Goal: Information Seeking & Learning: Understand process/instructions

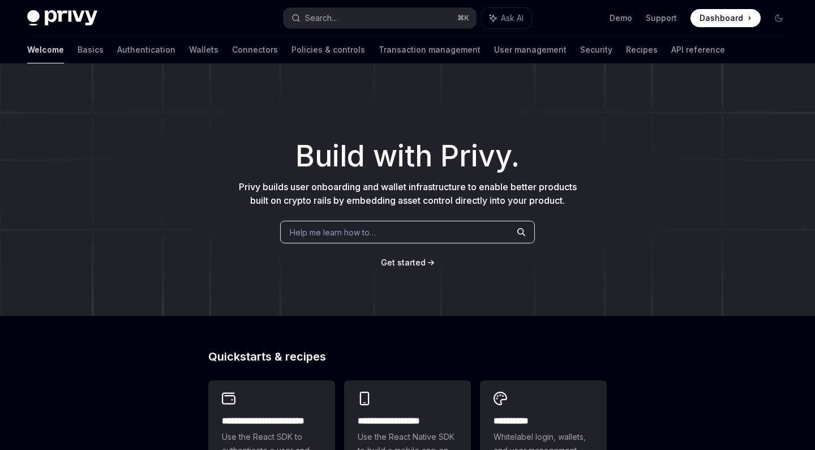
click at [319, 29] on div "Privy Docs home page Search... ⌘ K Ask AI Demo Support Dashboard Dashboard Sear…" at bounding box center [407, 18] width 761 height 36
click at [324, 20] on div "Search..." at bounding box center [321, 18] width 32 height 14
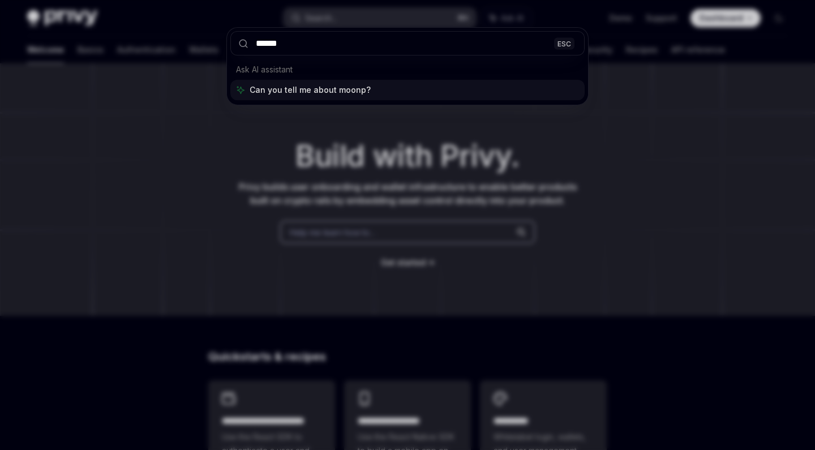
type input "*******"
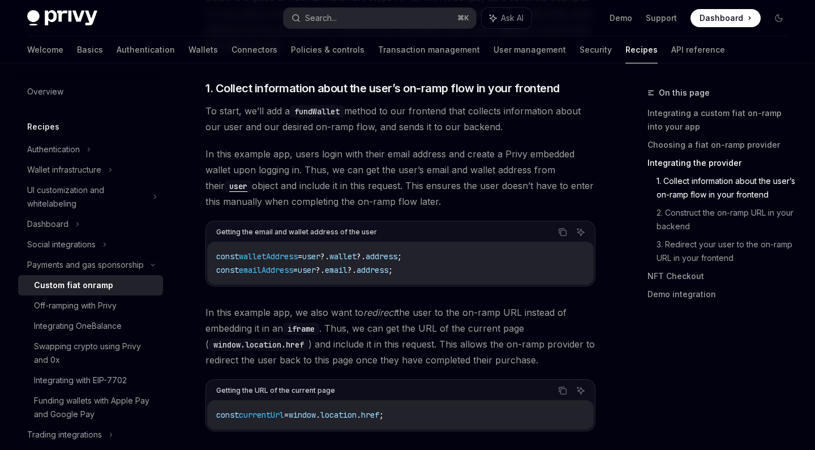
scroll to position [1100, 0]
click at [277, 224] on div "Getting the email and wallet address of the user" at bounding box center [296, 231] width 161 height 15
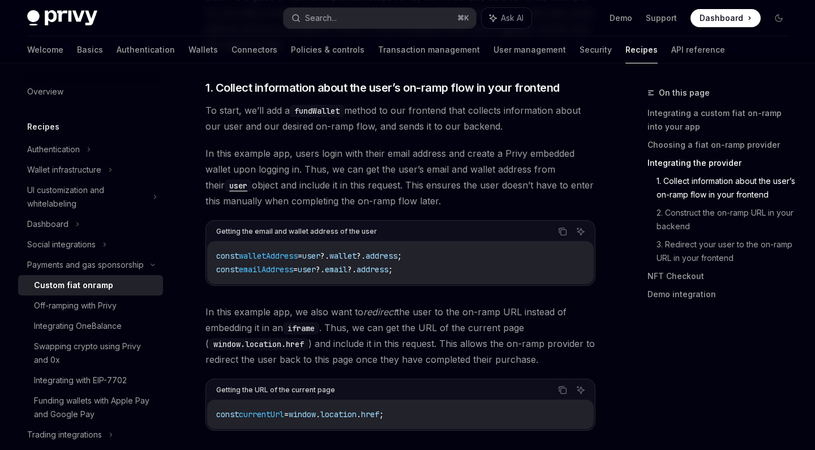
click at [279, 338] on code "window.location.href" at bounding box center [259, 344] width 100 height 12
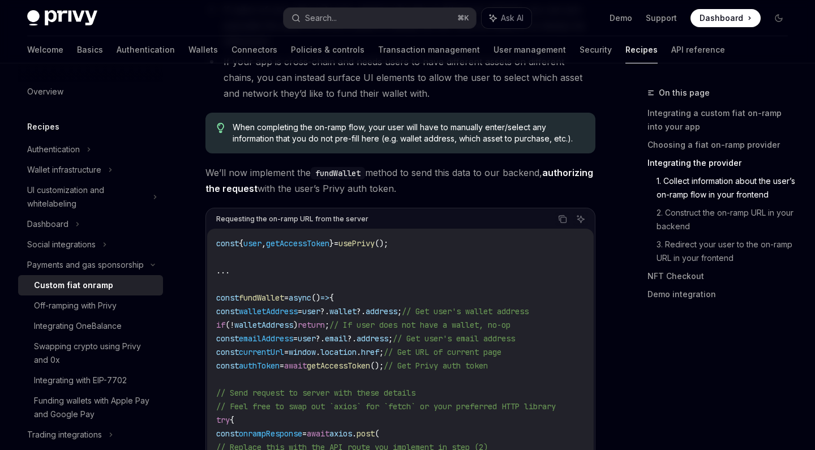
scroll to position [1635, 0]
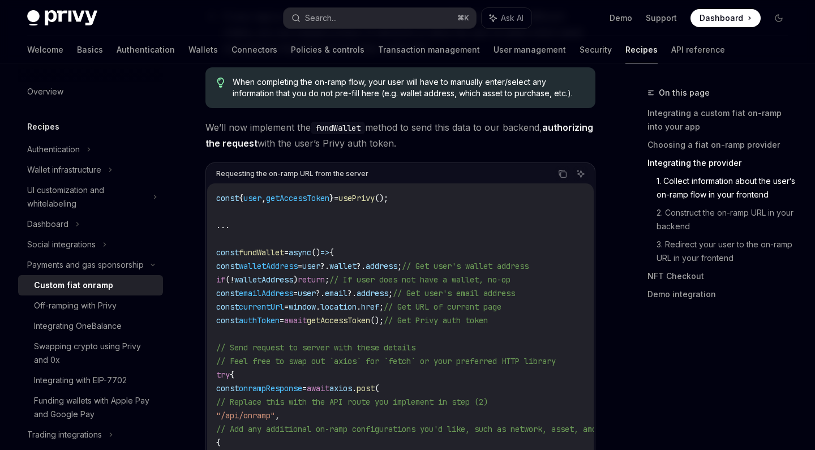
click at [362, 193] on span "usePrivy" at bounding box center [357, 198] width 36 height 10
copy code "const { user , getAccessToken } = usePrivy ();"
click at [50, 238] on div "Social integrations" at bounding box center [61, 245] width 68 height 14
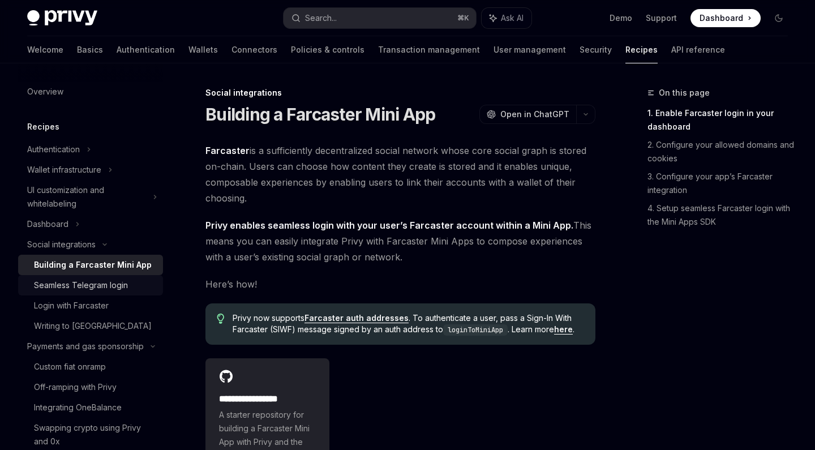
click at [53, 286] on div "Seamless Telegram login" at bounding box center [81, 286] width 94 height 14
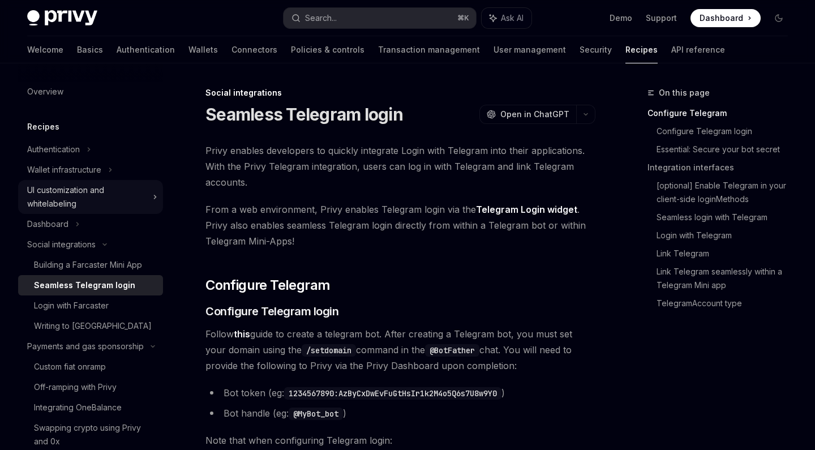
click at [64, 213] on div "UI customization and whitelabeling" at bounding box center [90, 197] width 145 height 34
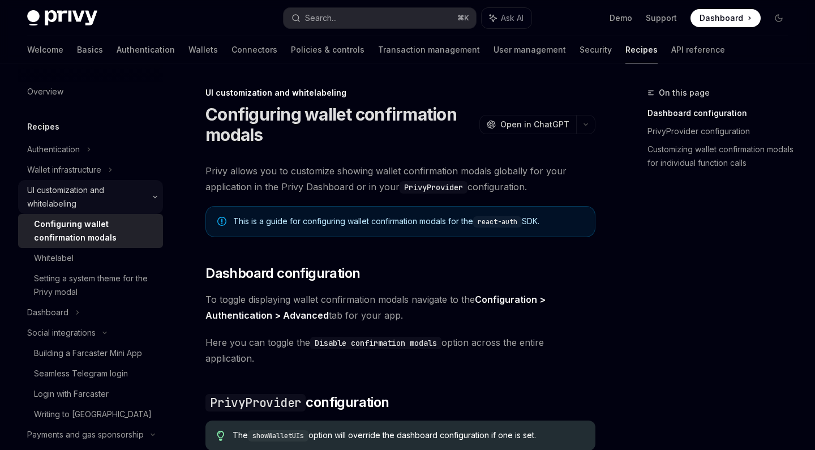
click at [62, 199] on div "UI customization and whitelabeling" at bounding box center [86, 196] width 119 height 27
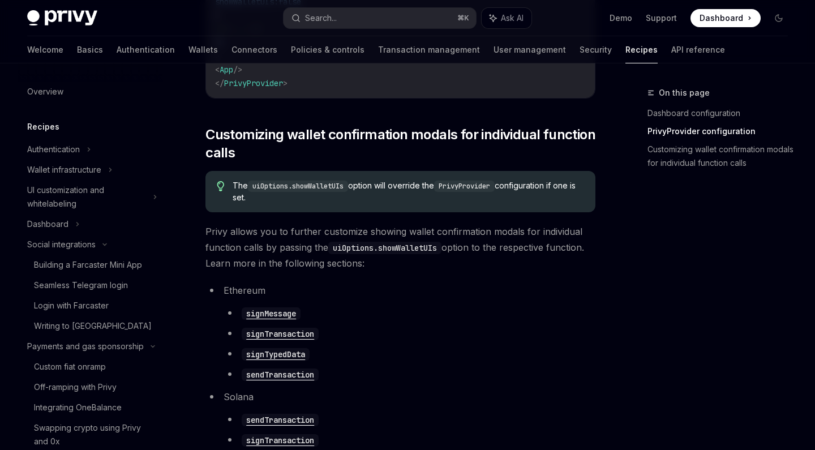
scroll to position [557, 0]
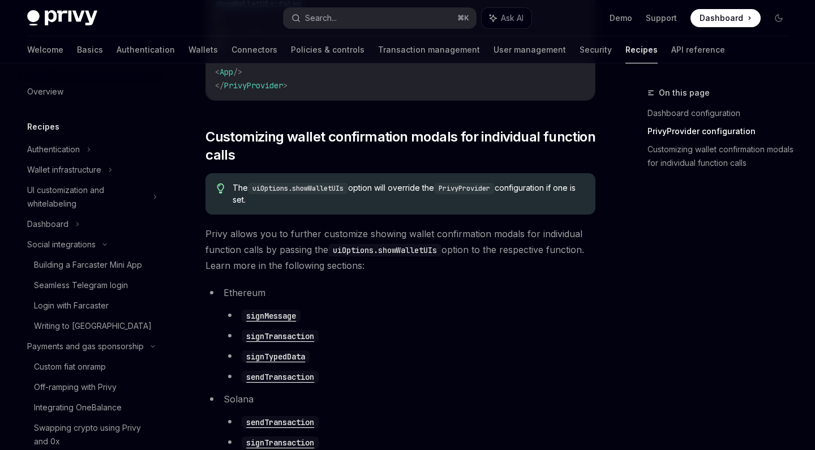
click at [357, 192] on span "The uiOptions.showWalletUIs option will override the PrivyProvider configuratio…" at bounding box center [409, 193] width 352 height 23
click at [357, 189] on span "The uiOptions.showWalletUIs option will override the PrivyProvider configuratio…" at bounding box center [409, 193] width 352 height 23
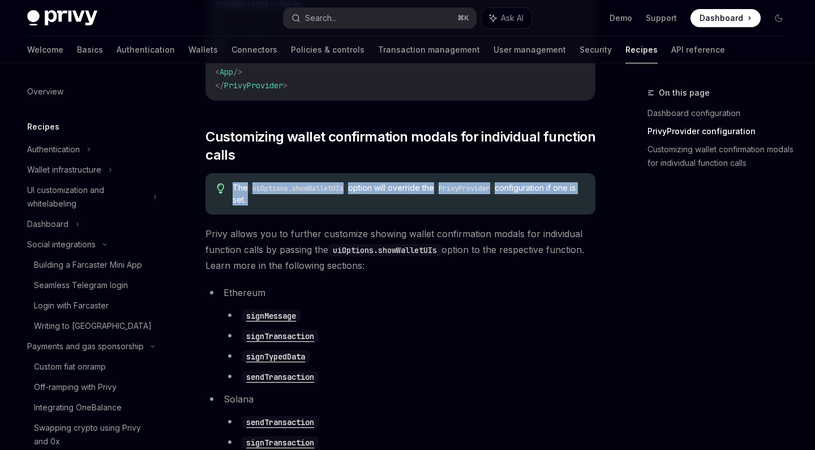
click at [357, 189] on span "The uiOptions.showWalletUIs option will override the PrivyProvider configuratio…" at bounding box center [409, 193] width 352 height 23
click at [357, 190] on span "The uiOptions.showWalletUIs option will override the PrivyProvider configuratio…" at bounding box center [409, 193] width 352 height 23
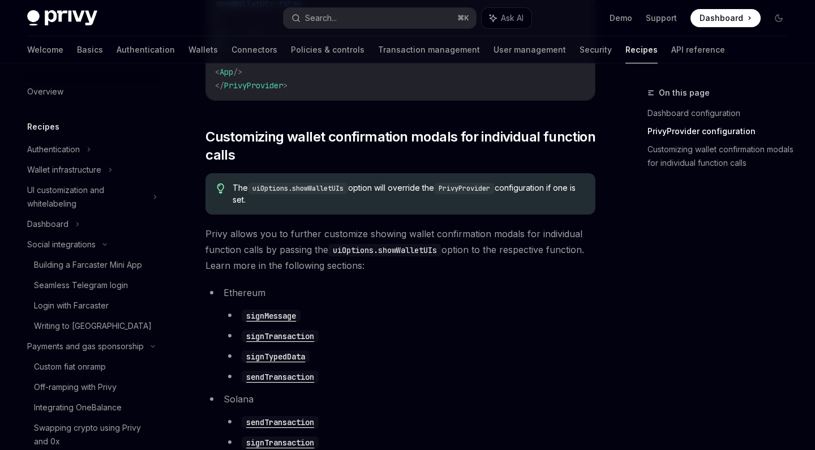
scroll to position [725, 0]
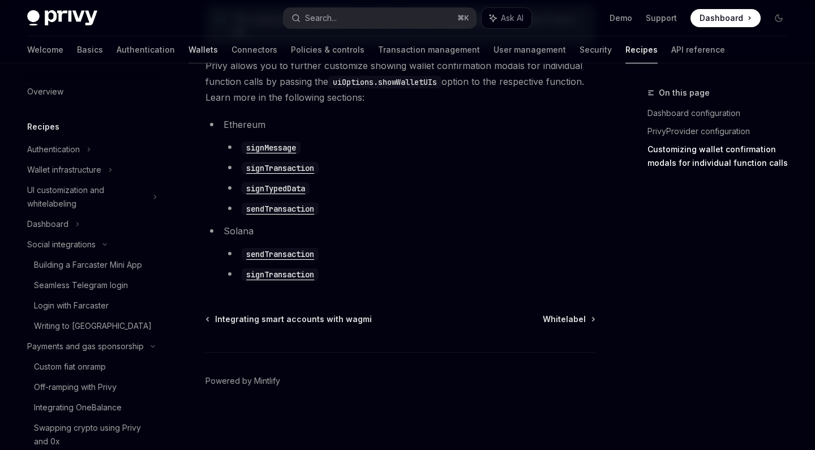
click at [189, 48] on link "Wallets" at bounding box center [203, 49] width 29 height 27
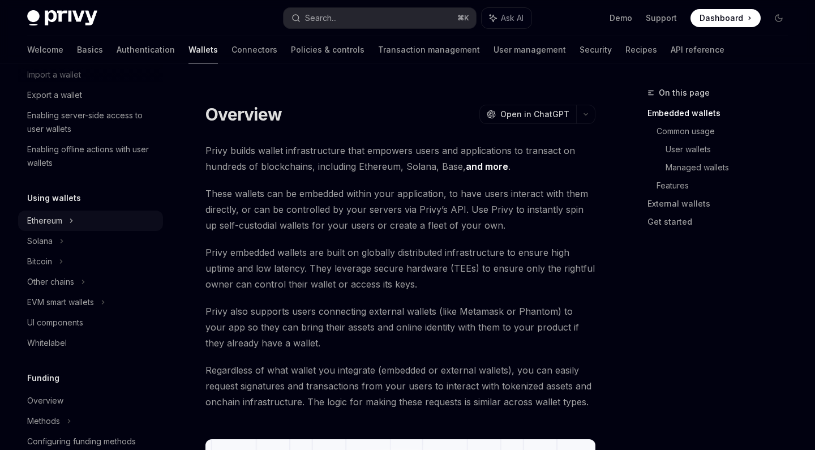
scroll to position [164, 0]
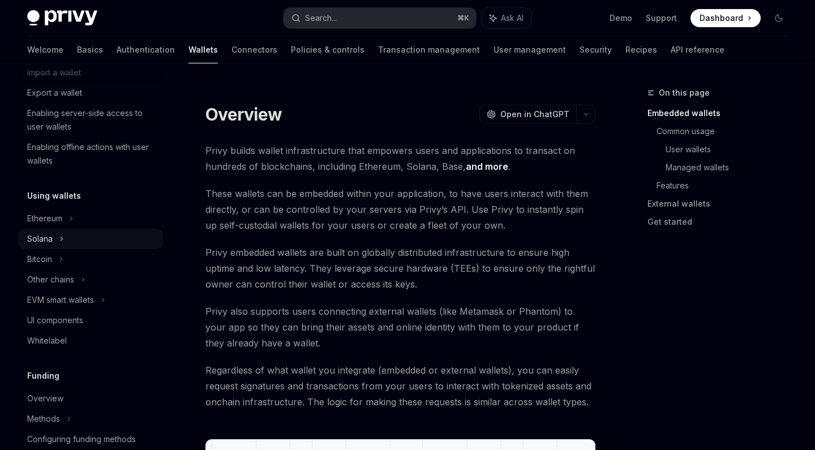
click at [67, 42] on div "Solana" at bounding box center [90, 32] width 145 height 20
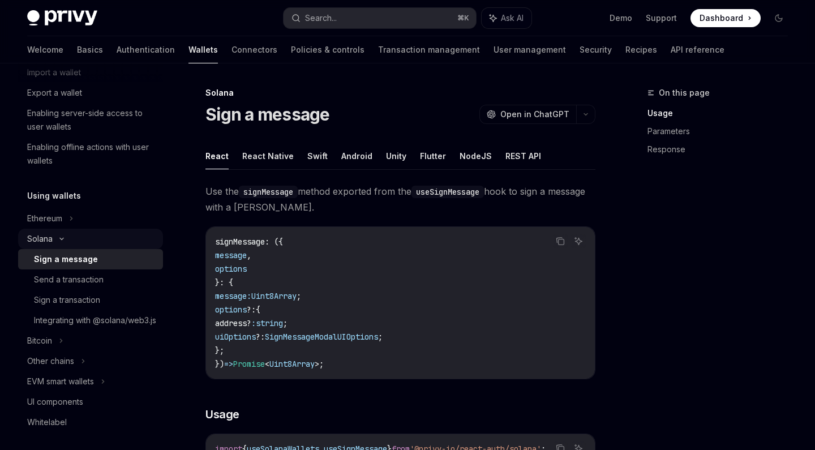
click at [67, 237] on icon at bounding box center [62, 239] width 14 height 5
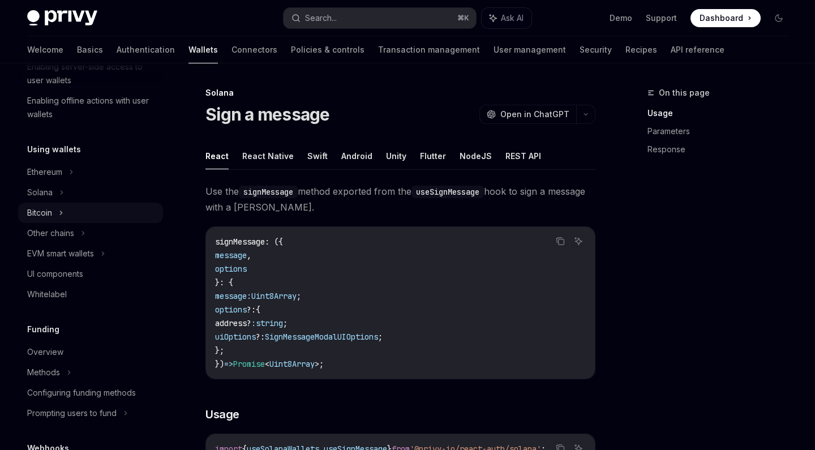
scroll to position [282, 0]
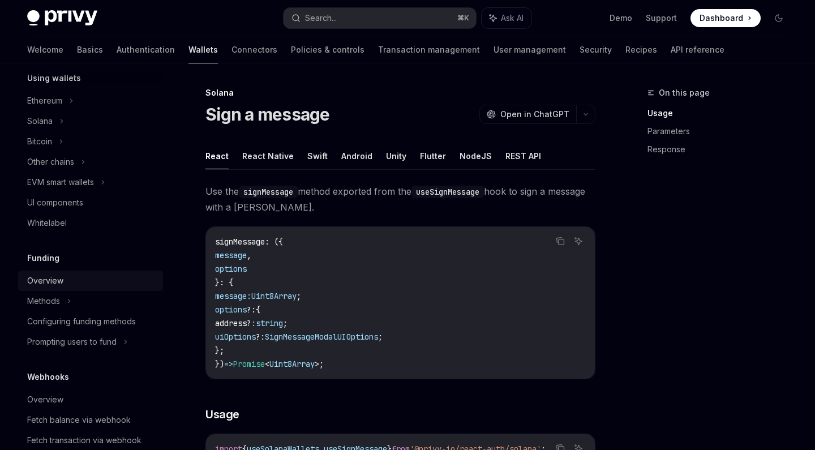
click at [43, 280] on div "Overview" at bounding box center [45, 281] width 36 height 14
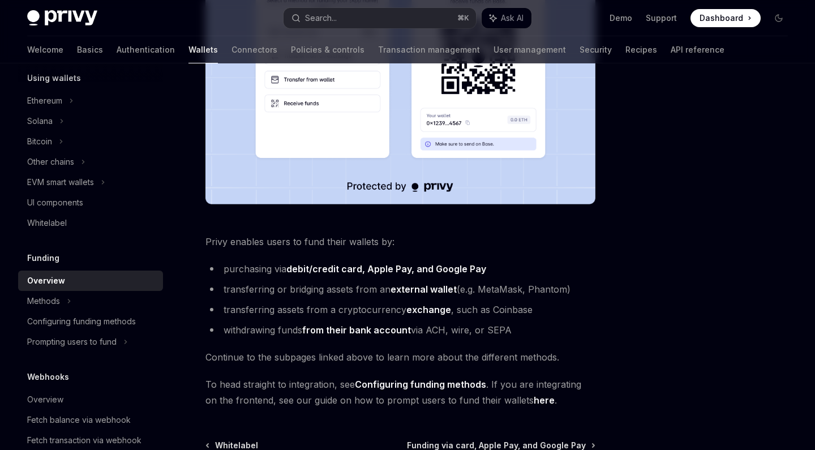
scroll to position [323, 0]
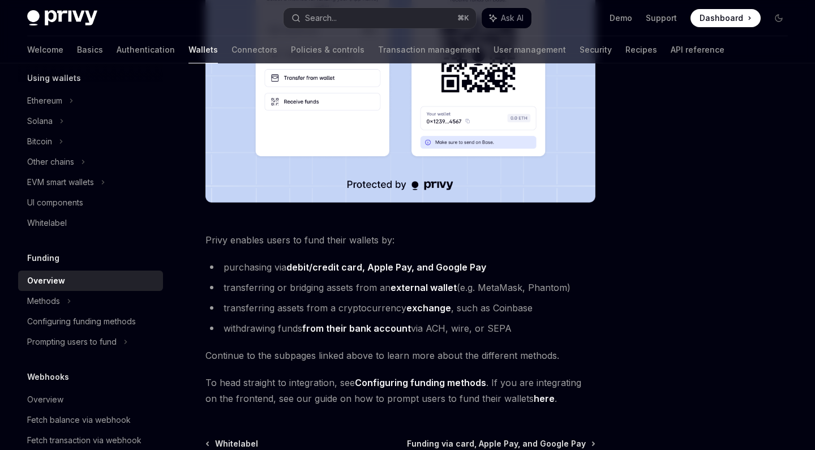
click at [309, 289] on li "transferring or bridging assets from an external wallet (e.g. MetaMask, Phantom)" at bounding box center [400, 288] width 390 height 16
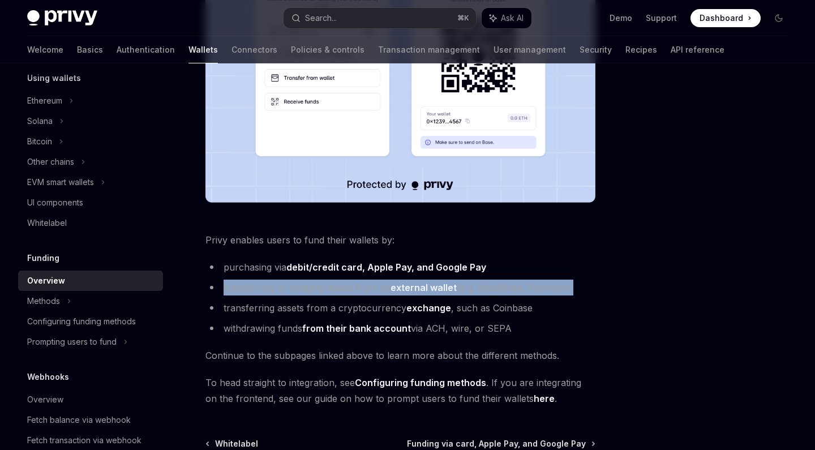
click at [309, 289] on li "transferring or bridging assets from an external wallet (e.g. MetaMask, Phantom)" at bounding box center [400, 288] width 390 height 16
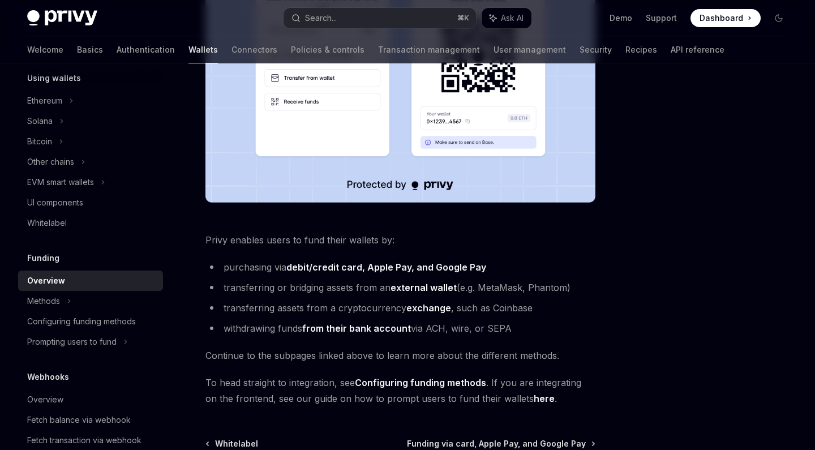
click at [306, 303] on li "transferring assets from a cryptocurrency exchange , such as Coinbase" at bounding box center [400, 308] width 390 height 16
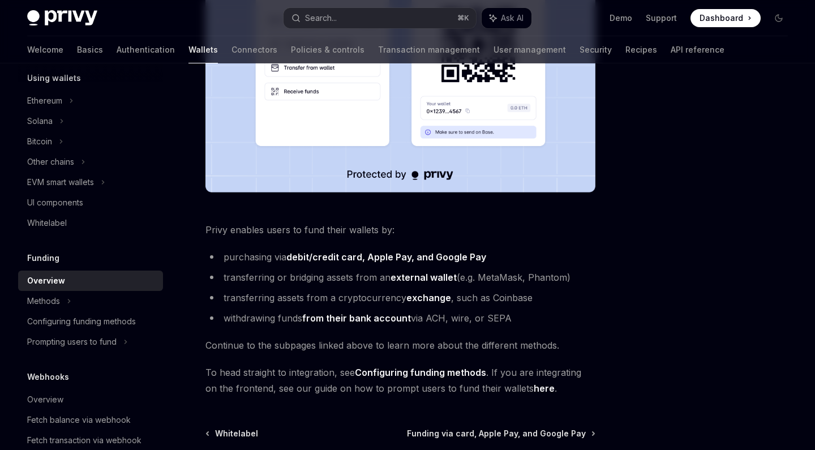
scroll to position [337, 0]
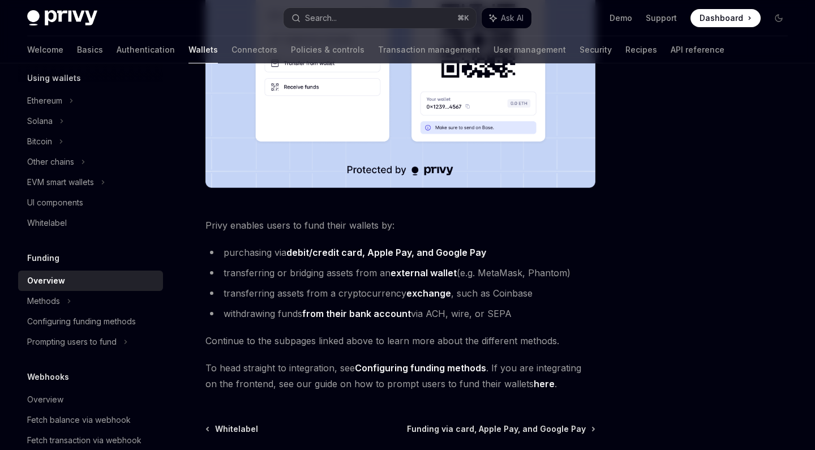
click at [283, 314] on li "withdrawing funds from their bank account via ACH, wire, or SEPA" at bounding box center [400, 314] width 390 height 16
click at [319, 314] on link "from their bank account" at bounding box center [356, 314] width 109 height 12
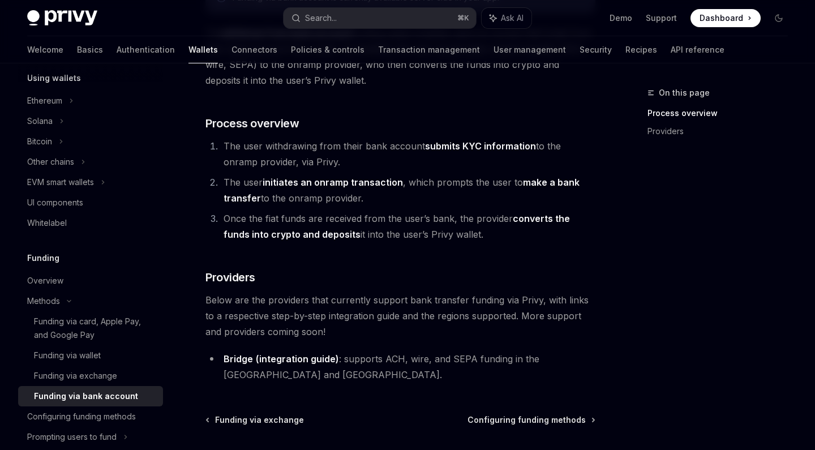
scroll to position [168, 0]
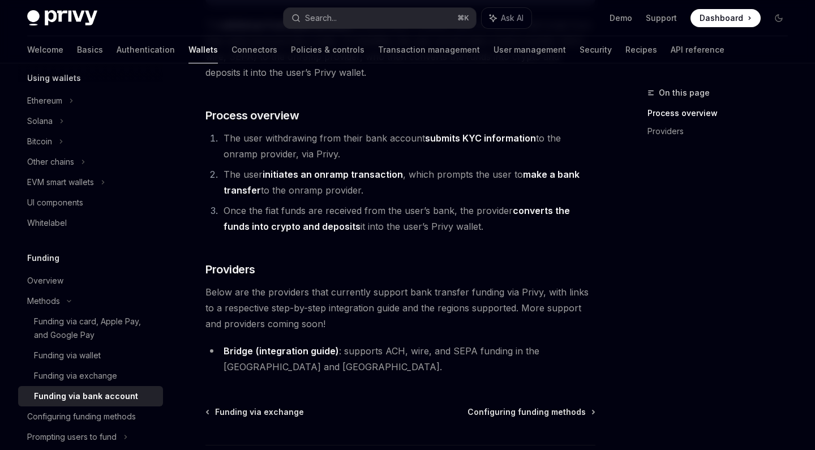
click at [278, 349] on link "(integration guide)" at bounding box center [297, 351] width 83 height 12
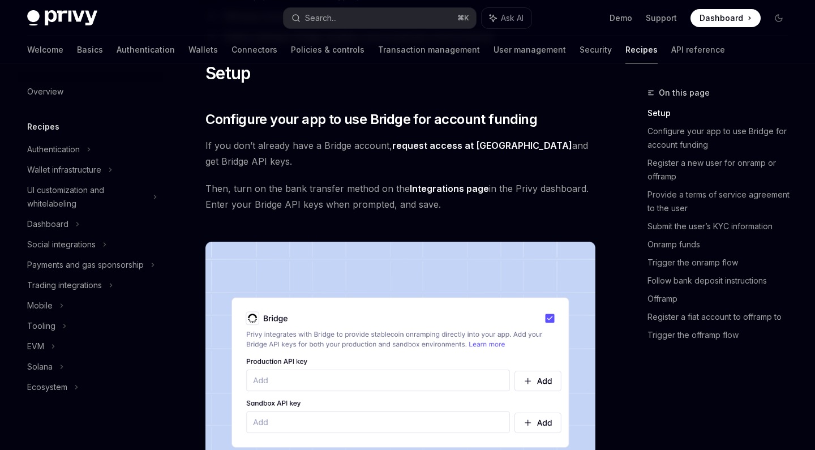
scroll to position [303, 0]
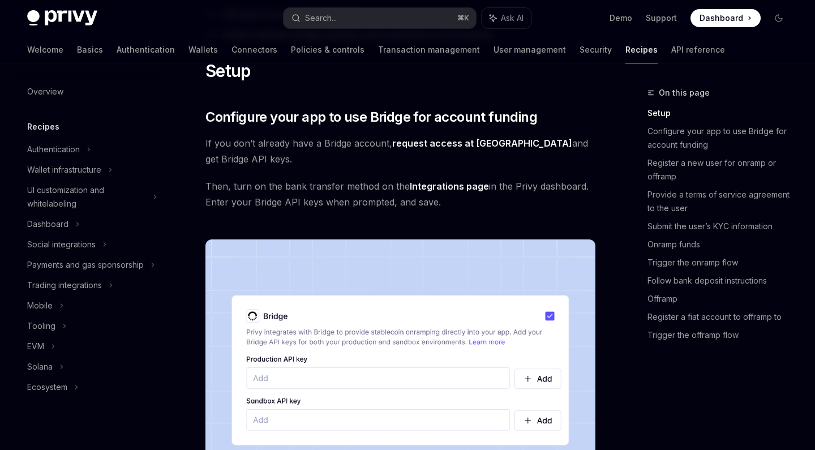
click at [460, 145] on link "request access at [GEOGRAPHIC_DATA]" at bounding box center [482, 144] width 180 height 12
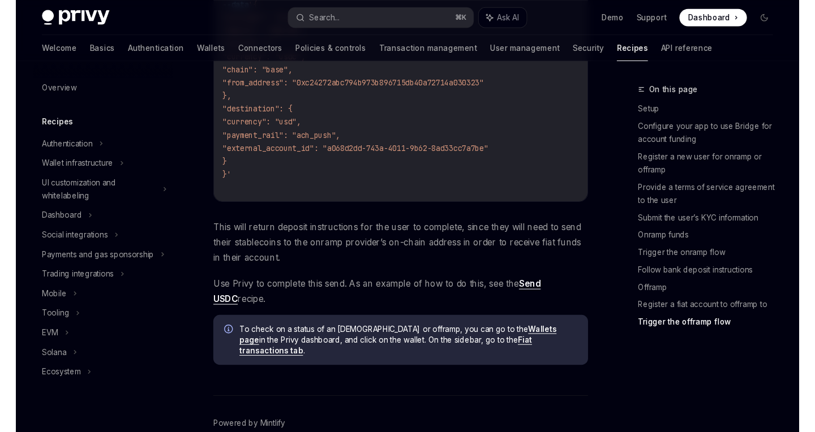
scroll to position [3977, 0]
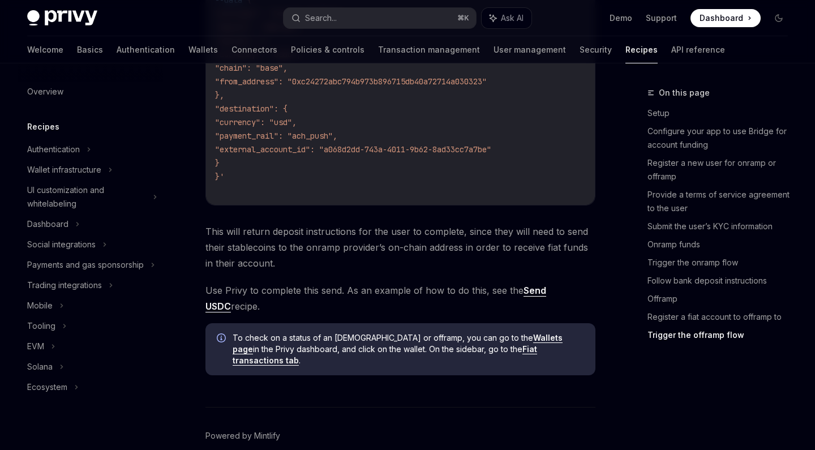
click at [505, 344] on link "Fiat transactions tab" at bounding box center [385, 355] width 305 height 22
type textarea "*"
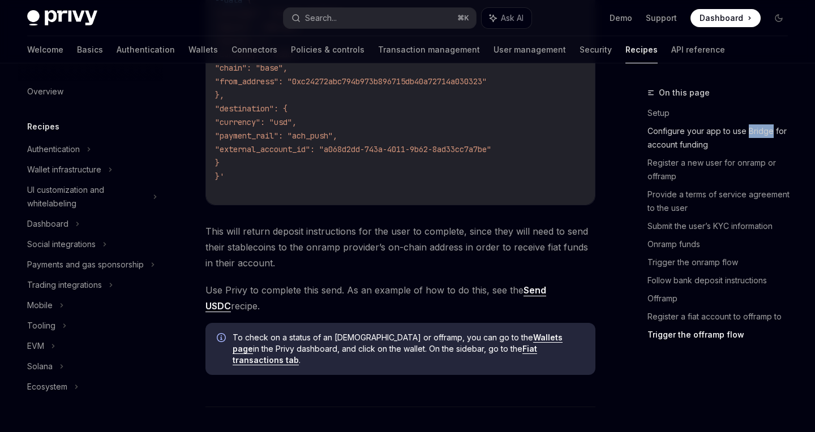
click at [679, 142] on link "Configure your app to use Bridge for account funding" at bounding box center [722, 138] width 149 height 32
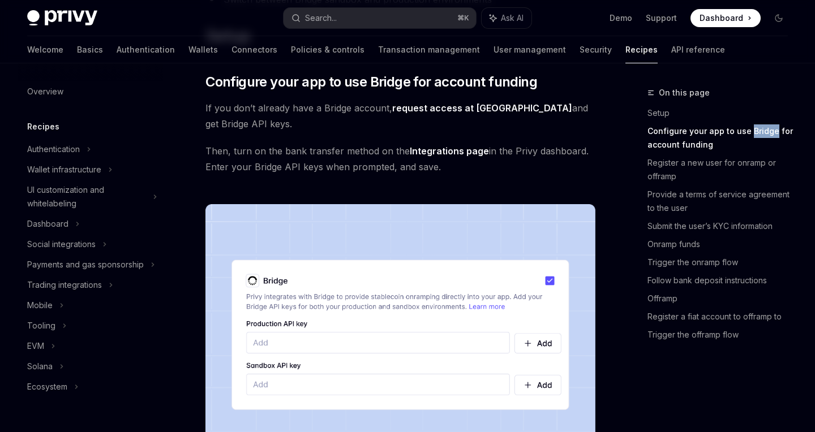
scroll to position [337, 0]
click at [446, 147] on link "Integrations page" at bounding box center [449, 152] width 79 height 12
